Goal: Task Accomplishment & Management: Use online tool/utility

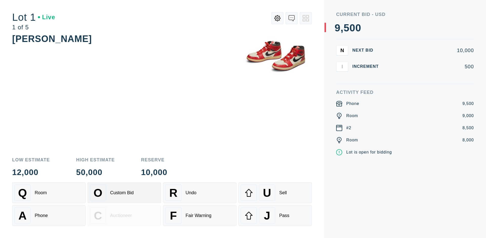
click at [124, 193] on div "Custom Bid" at bounding box center [122, 192] width 24 height 5
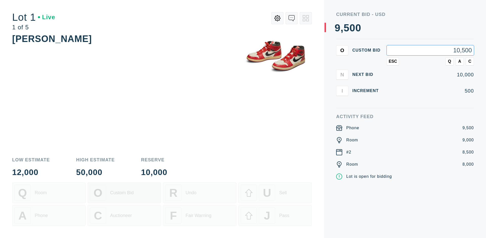
type input "10,500"
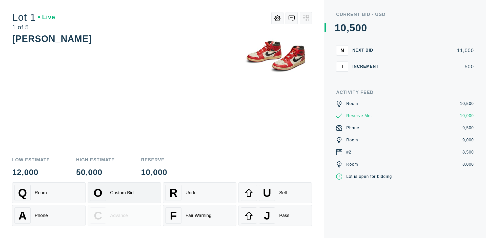
click at [124, 193] on div "Custom Bid" at bounding box center [122, 192] width 24 height 5
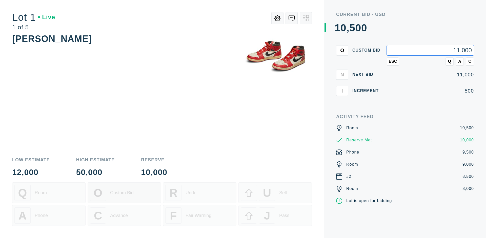
type input "11,000"
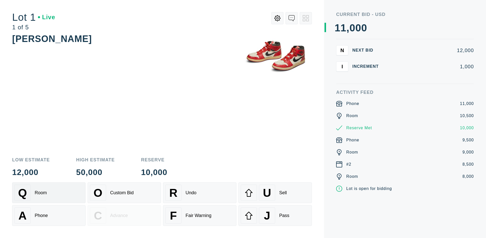
click at [49, 193] on div "Q Room" at bounding box center [48, 193] width 69 height 16
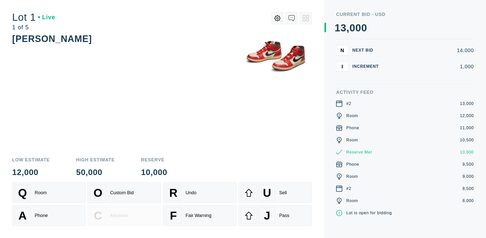
click at [49, 216] on div "A Phone" at bounding box center [48, 216] width 69 height 16
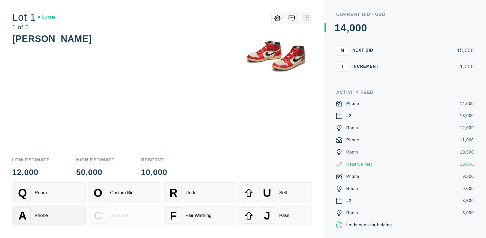
click at [49, 193] on div "Q Room" at bounding box center [48, 193] width 69 height 16
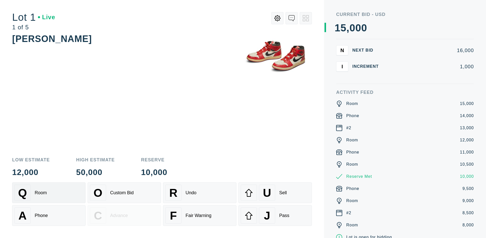
click at [200, 193] on div "R Undo" at bounding box center [199, 193] width 69 height 16
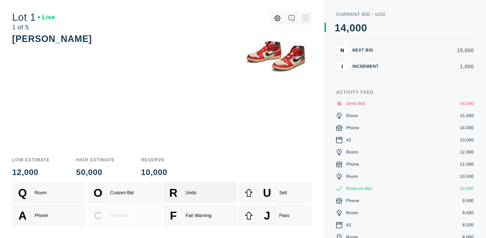
click at [49, 193] on div "Q Room" at bounding box center [48, 193] width 69 height 16
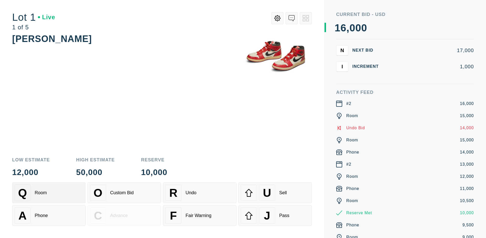
click at [49, 216] on div "A Phone" at bounding box center [48, 216] width 69 height 16
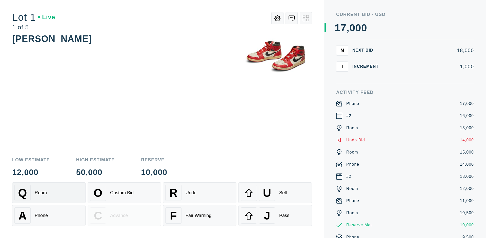
click at [49, 193] on div "Q Room" at bounding box center [48, 193] width 69 height 16
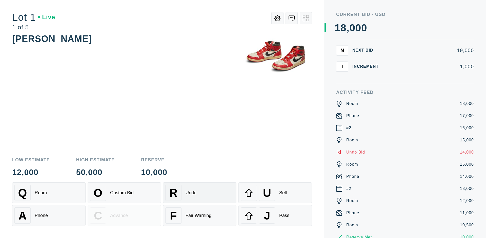
click at [200, 193] on div "R Undo" at bounding box center [199, 193] width 69 height 16
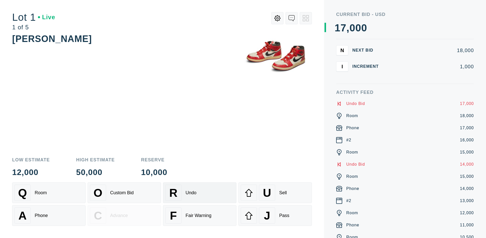
click at [275, 193] on div "U Sell" at bounding box center [275, 193] width 69 height 16
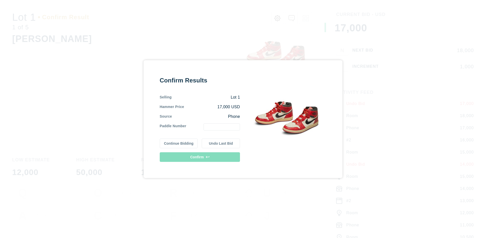
click at [179, 143] on button "Continue Bidding" at bounding box center [179, 144] width 38 height 10
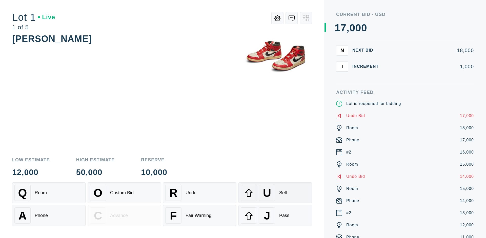
click at [275, 193] on div "U Sell" at bounding box center [275, 193] width 69 height 16
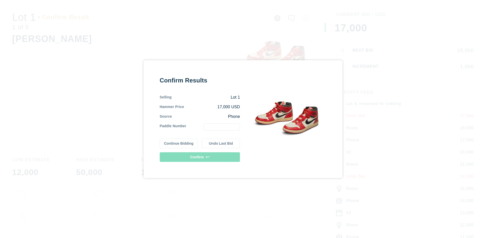
click at [221, 143] on button "Undo Last Bid" at bounding box center [221, 144] width 38 height 10
click at [179, 143] on button "Continue Bidding" at bounding box center [179, 143] width 38 height 10
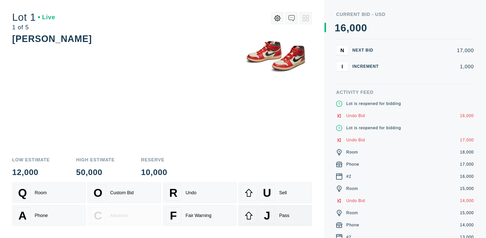
click at [275, 216] on div "J Pass" at bounding box center [275, 216] width 69 height 16
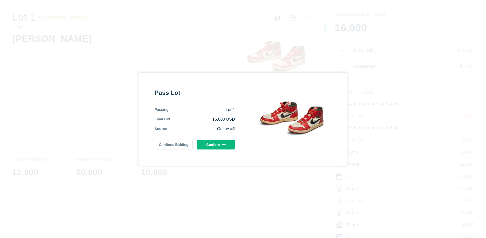
click at [216, 145] on button "Confirm" at bounding box center [216, 145] width 38 height 10
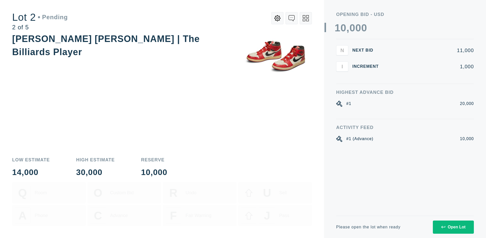
click at [453, 227] on div "Open Lot" at bounding box center [453, 227] width 24 height 5
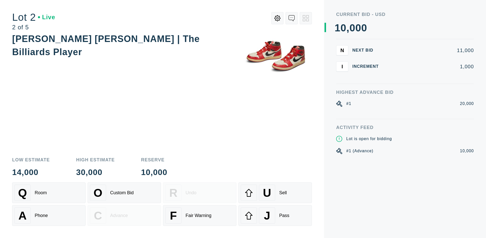
click at [49, 193] on div "Q Room" at bounding box center [48, 193] width 69 height 16
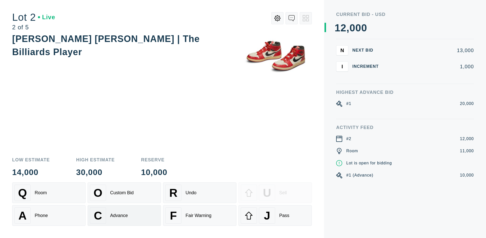
click at [124, 216] on div "Advance" at bounding box center [119, 215] width 18 height 5
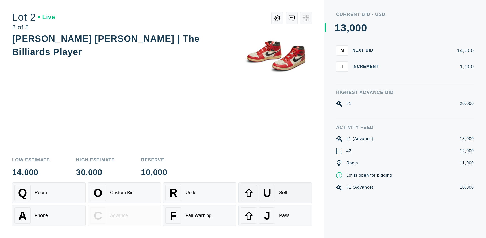
click at [275, 193] on div "U Sell" at bounding box center [275, 193] width 69 height 16
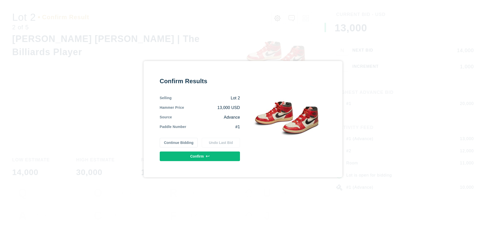
click at [200, 156] on button "Confirm" at bounding box center [200, 157] width 80 height 10
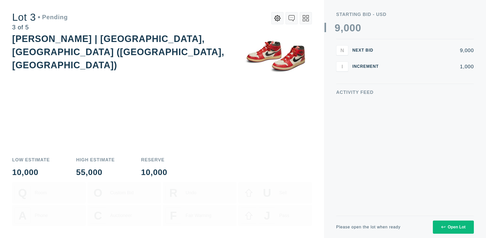
click at [453, 227] on div "Open Lot" at bounding box center [453, 227] width 24 height 5
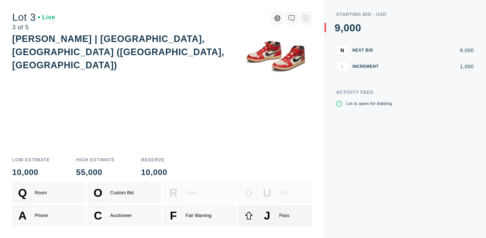
click at [275, 216] on div "J Pass" at bounding box center [275, 216] width 69 height 16
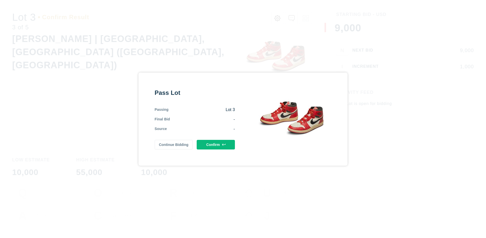
click at [216, 145] on button "Confirm" at bounding box center [216, 145] width 38 height 10
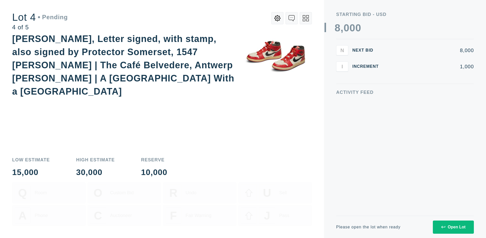
click at [453, 227] on div "Open Lot" at bounding box center [453, 227] width 24 height 5
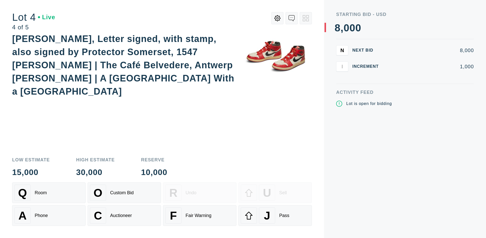
click at [49, 193] on div "Q Room" at bounding box center [48, 193] width 69 height 16
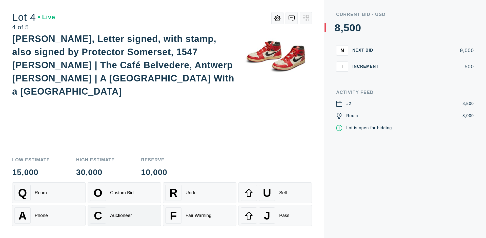
click at [124, 216] on div "Auctioneer" at bounding box center [121, 215] width 22 height 5
click at [275, 216] on div "J Pass" at bounding box center [275, 216] width 69 height 16
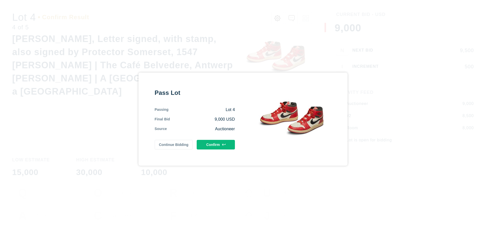
click at [216, 145] on button "Confirm" at bounding box center [216, 145] width 38 height 10
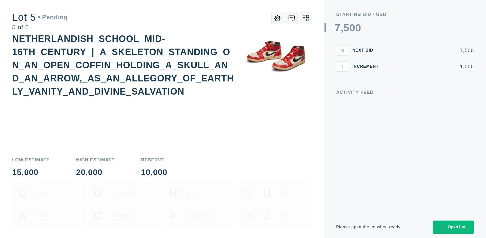
click at [453, 227] on div "Open Lot" at bounding box center [453, 227] width 24 height 5
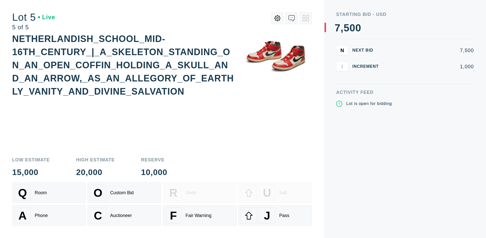
click at [49, 193] on div "Q Room" at bounding box center [48, 193] width 69 height 16
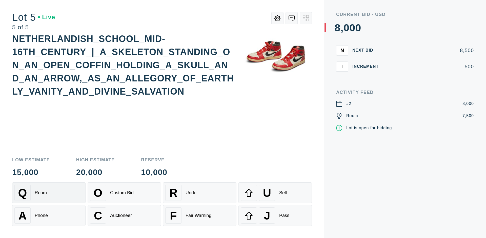
click at [49, 193] on div "Q Room" at bounding box center [48, 193] width 69 height 16
click at [275, 193] on div "U Sell" at bounding box center [275, 193] width 69 height 16
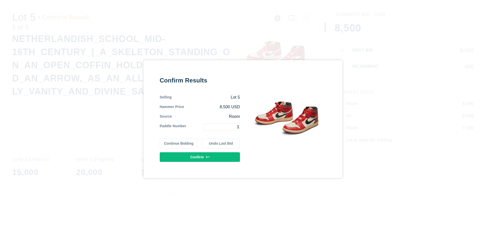
type input "1"
click at [200, 157] on button "Confirm" at bounding box center [200, 157] width 80 height 10
